Goal: Navigation & Orientation: Understand site structure

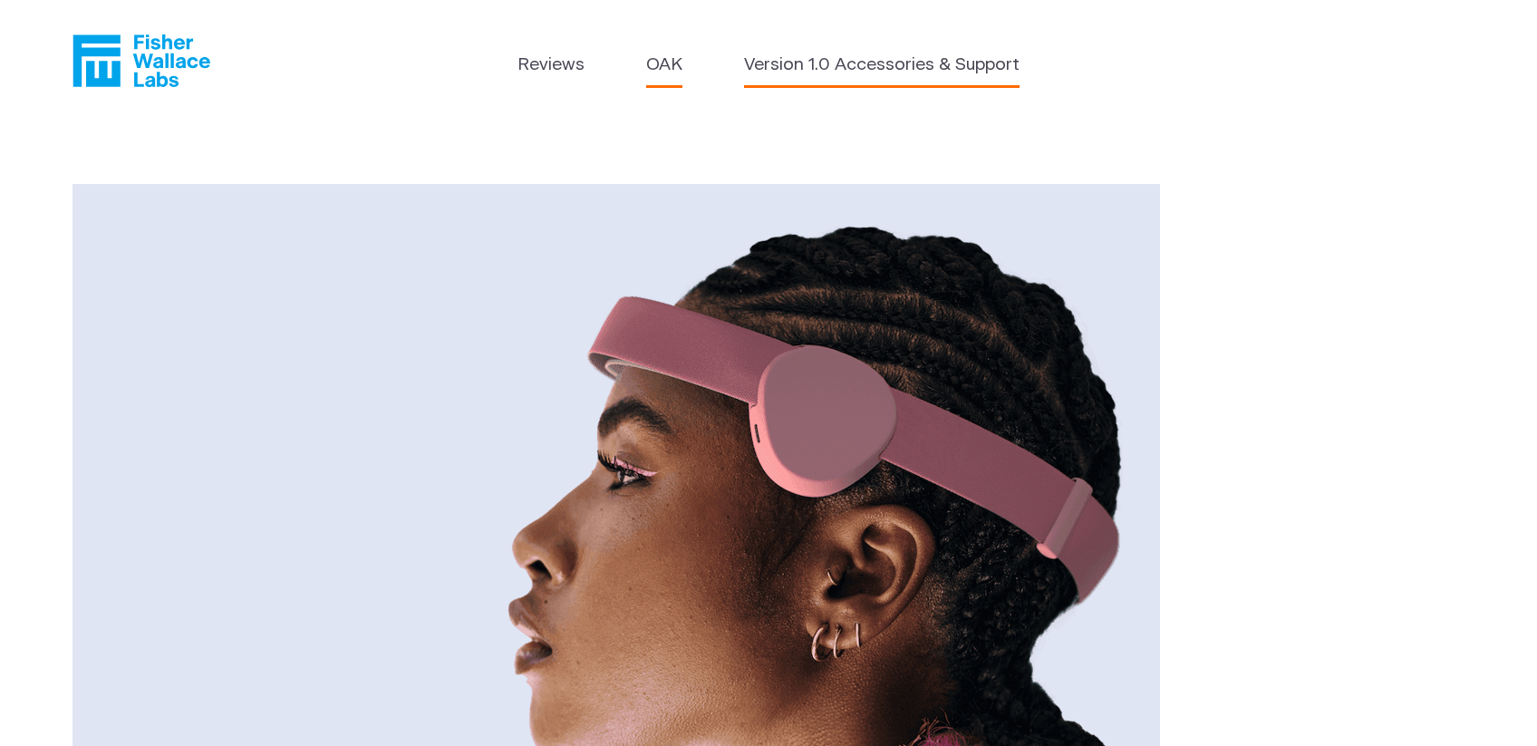
click at [946, 79] on link "Version 1.0 Accessories & Support" at bounding box center [882, 66] width 276 height 26
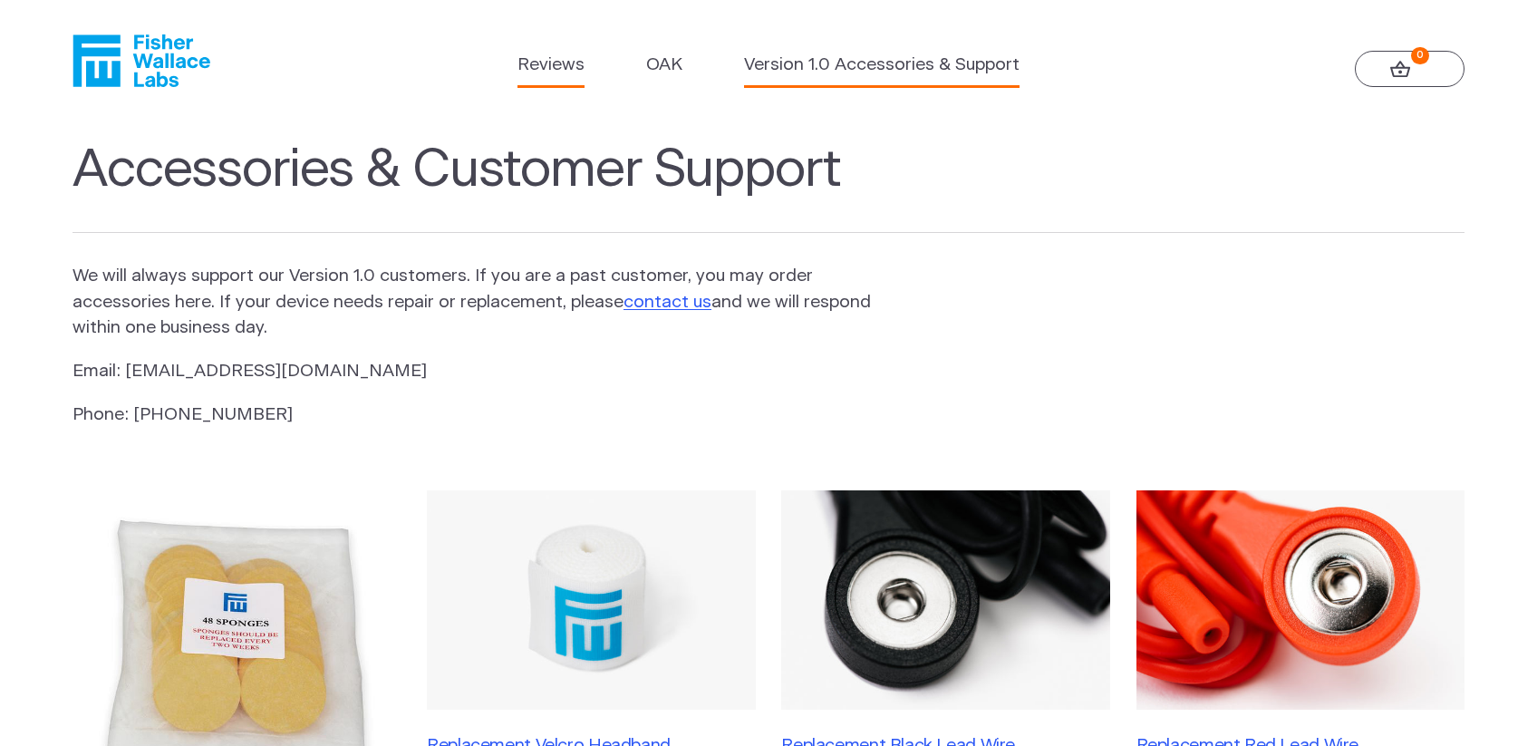
click at [566, 65] on link "Reviews" at bounding box center [551, 66] width 67 height 26
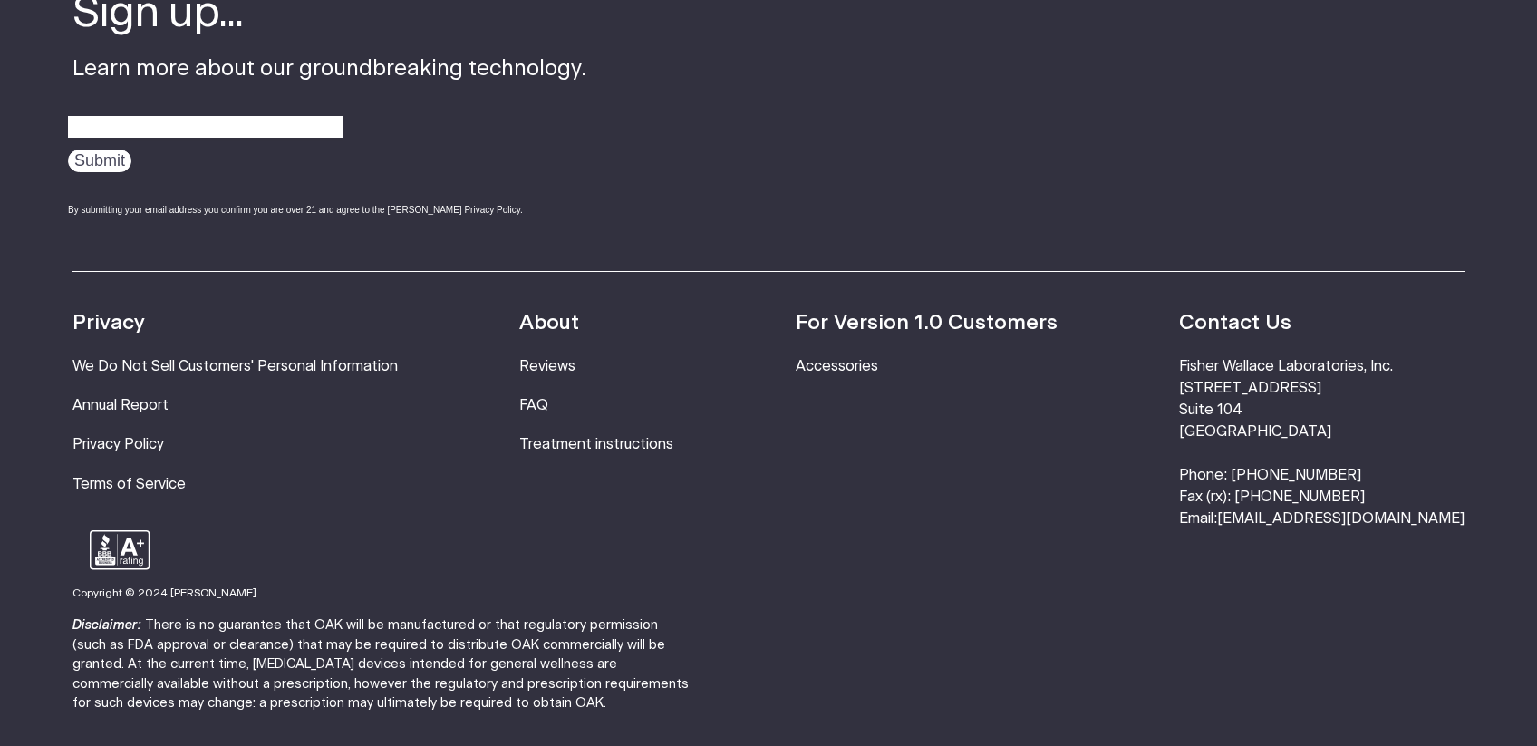
scroll to position [2560, 0]
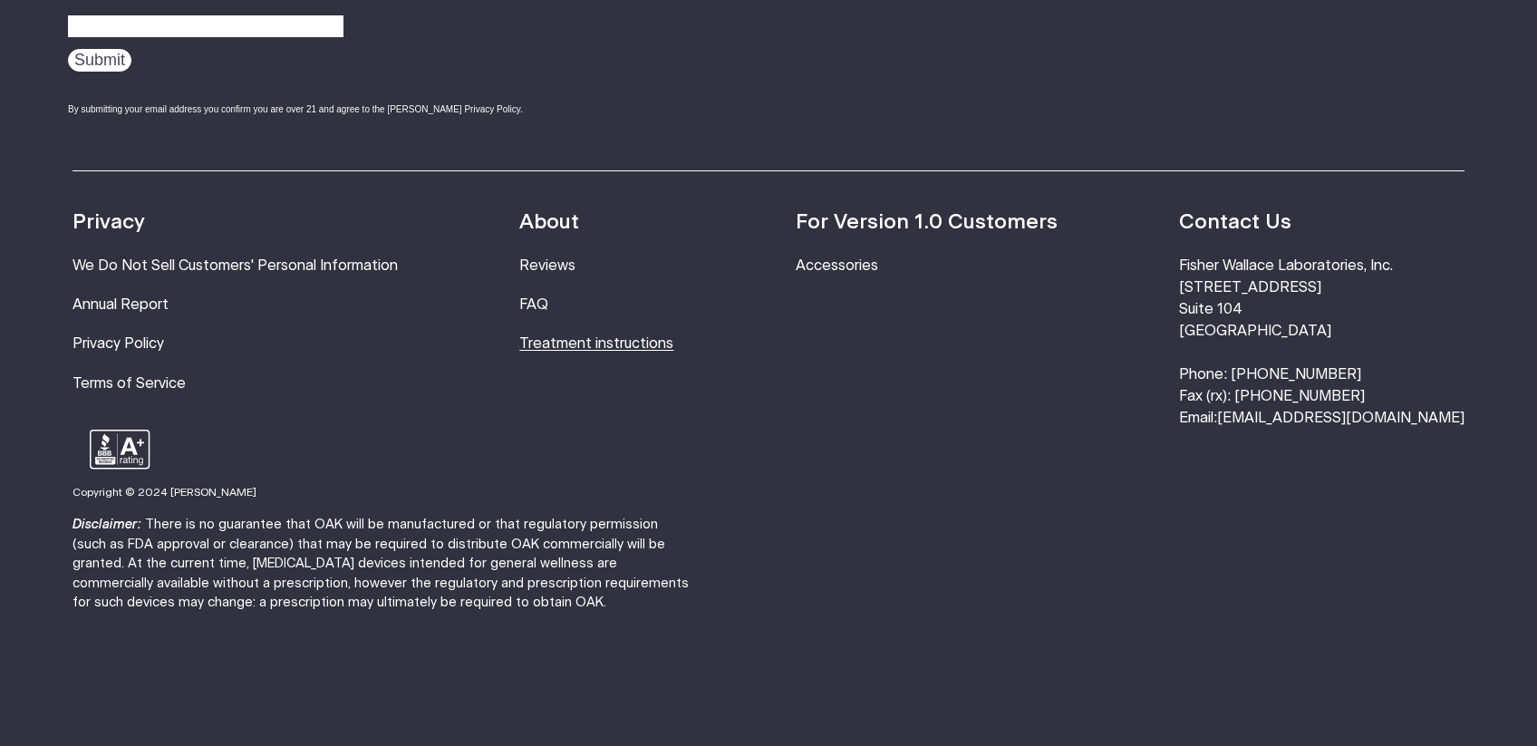
click at [590, 336] on link "Treatment instructions" at bounding box center [596, 343] width 154 height 15
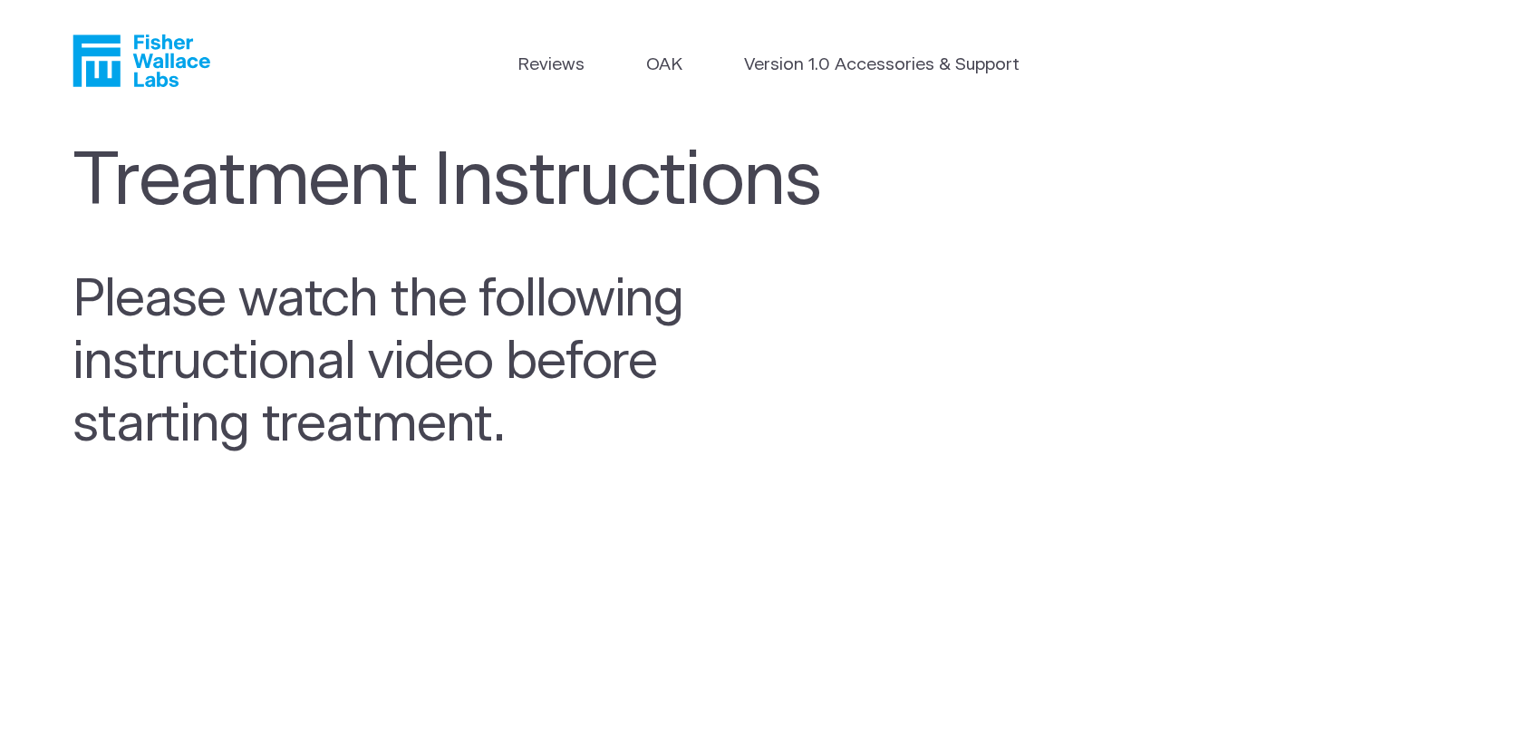
click at [175, 54] on icon "Fisher Wallace" at bounding box center [142, 60] width 138 height 53
